Goal: Navigation & Orientation: Find specific page/section

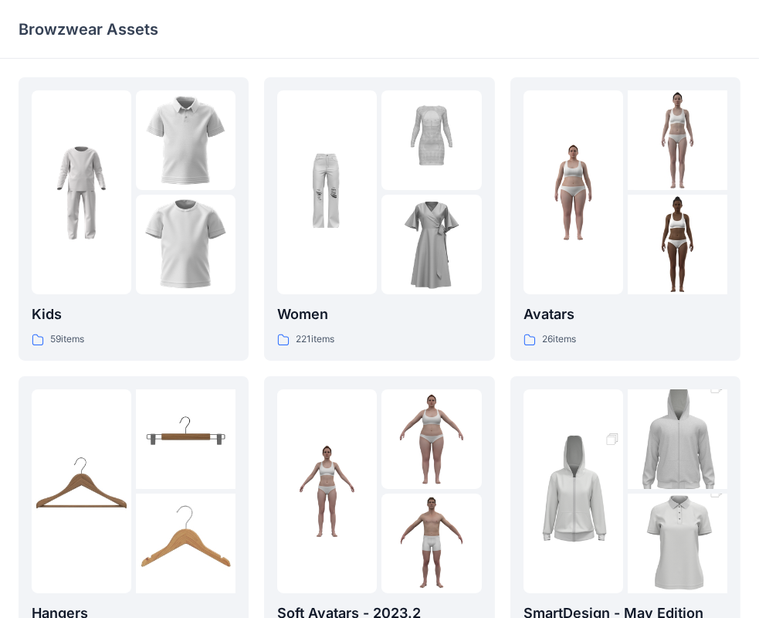
scroll to position [383, 0]
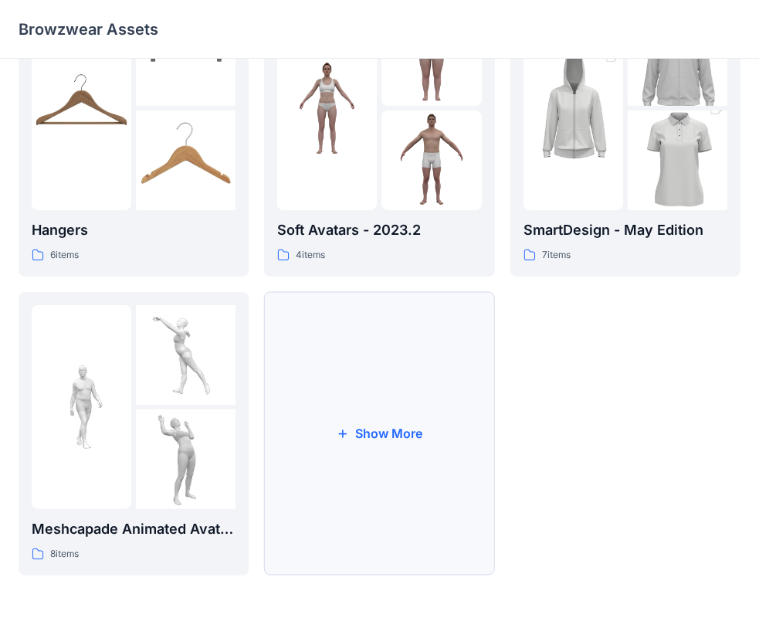
click at [362, 437] on button "Show More" at bounding box center [379, 433] width 230 height 283
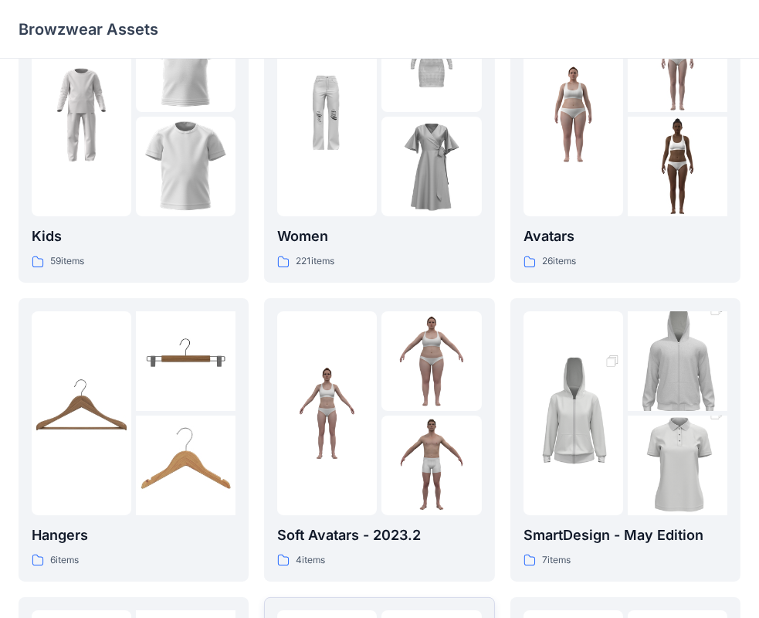
scroll to position [0, 0]
